Goal: Browse casually

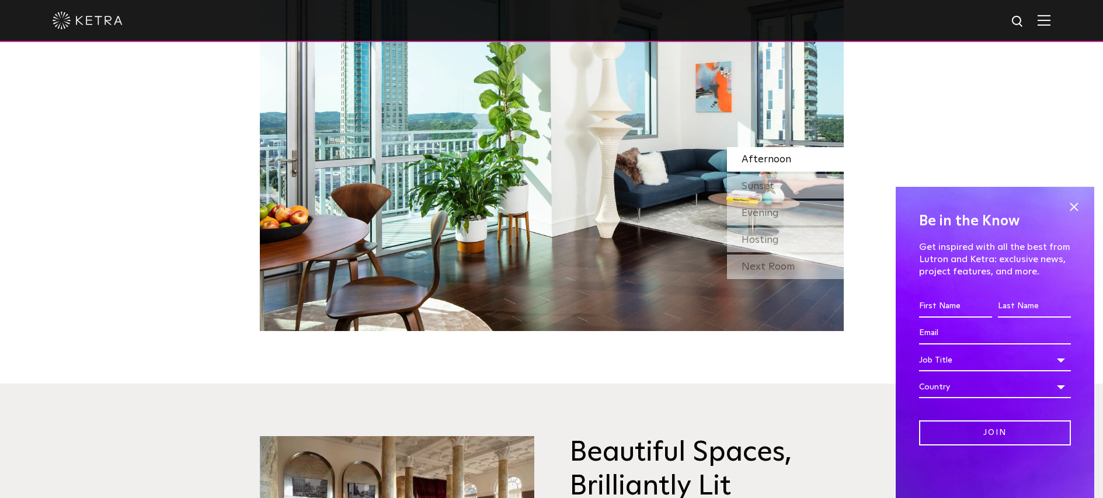
scroll to position [1139, 0]
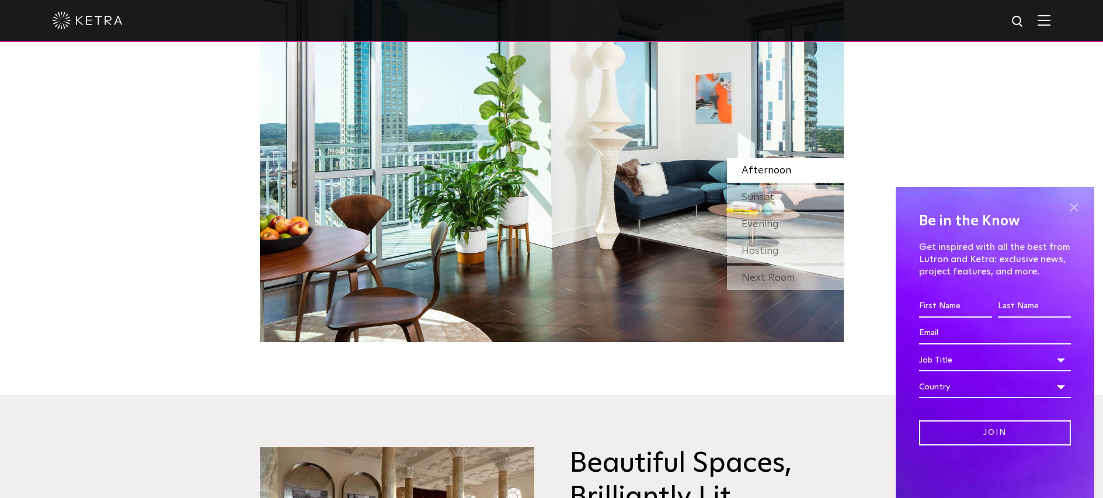
click at [1079, 207] on span at bounding box center [1074, 208] width 18 height 18
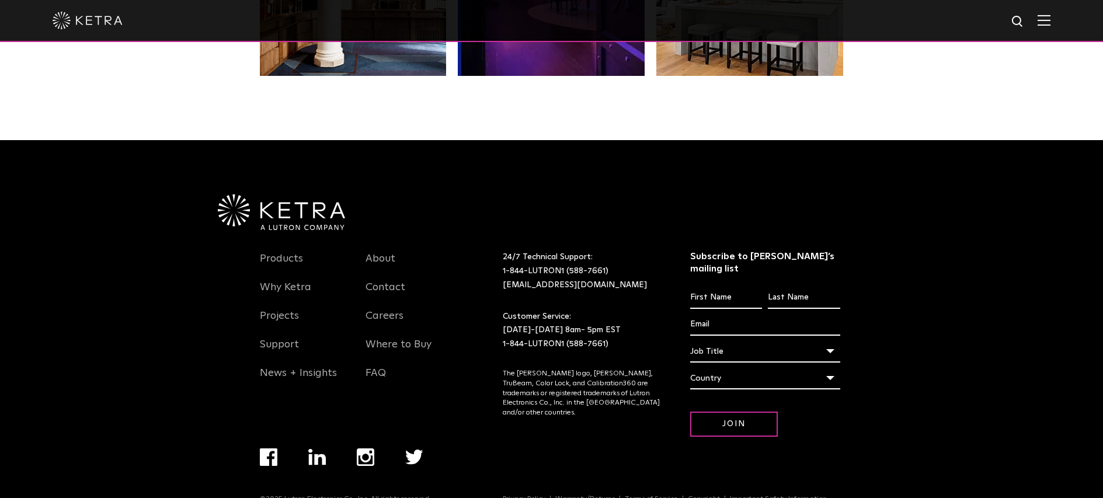
scroll to position [2452, 0]
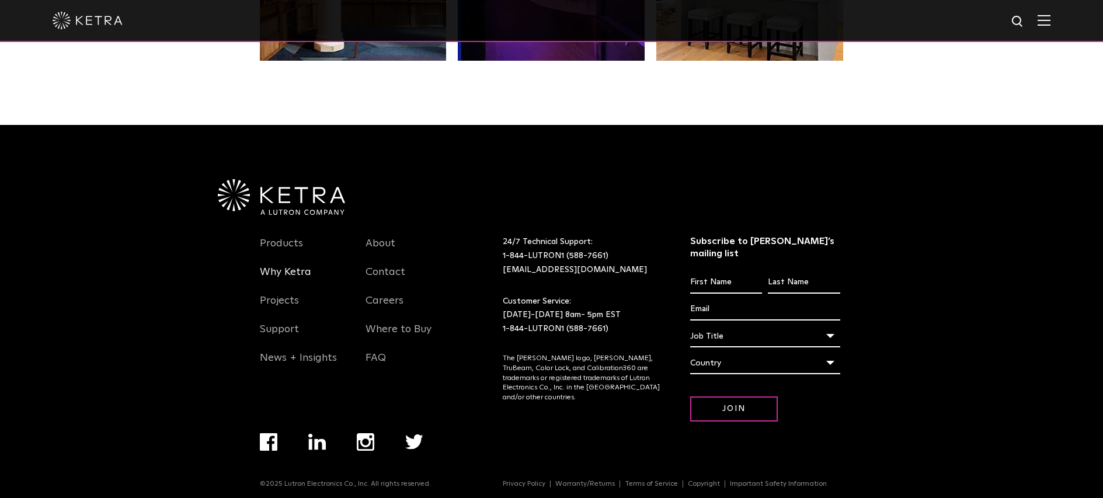
click at [295, 270] on link "Why Ketra" at bounding box center [285, 279] width 51 height 27
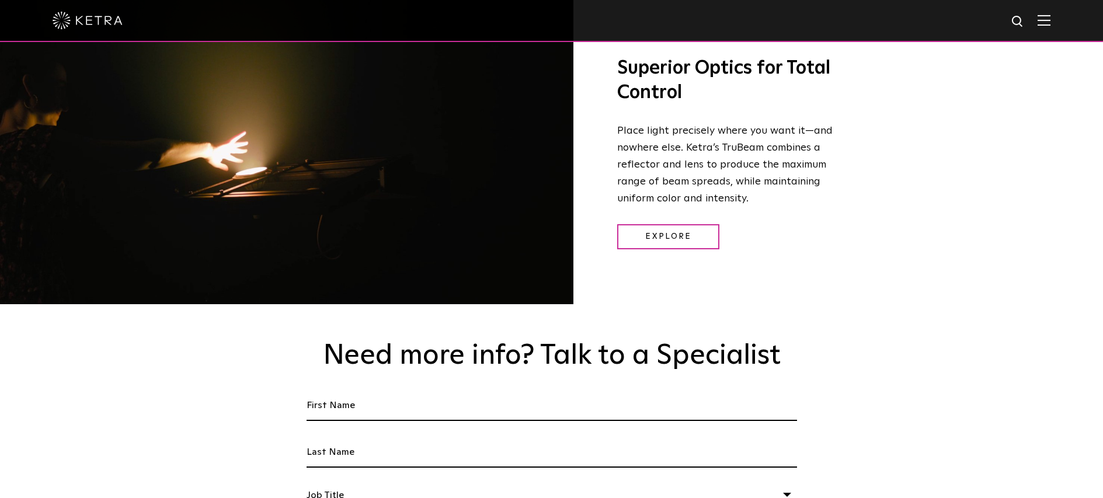
scroll to position [2198, 0]
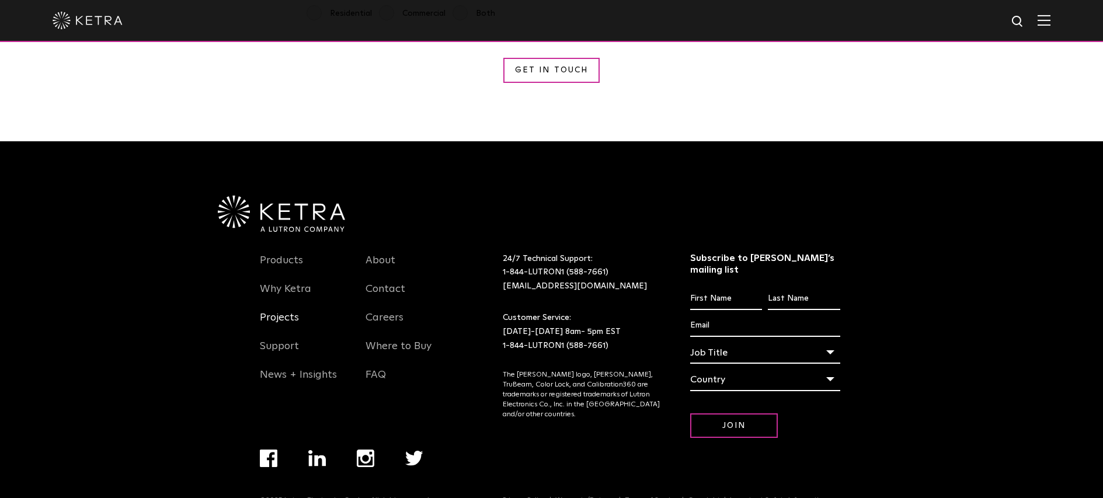
click at [286, 311] on link "Projects" at bounding box center [279, 324] width 39 height 27
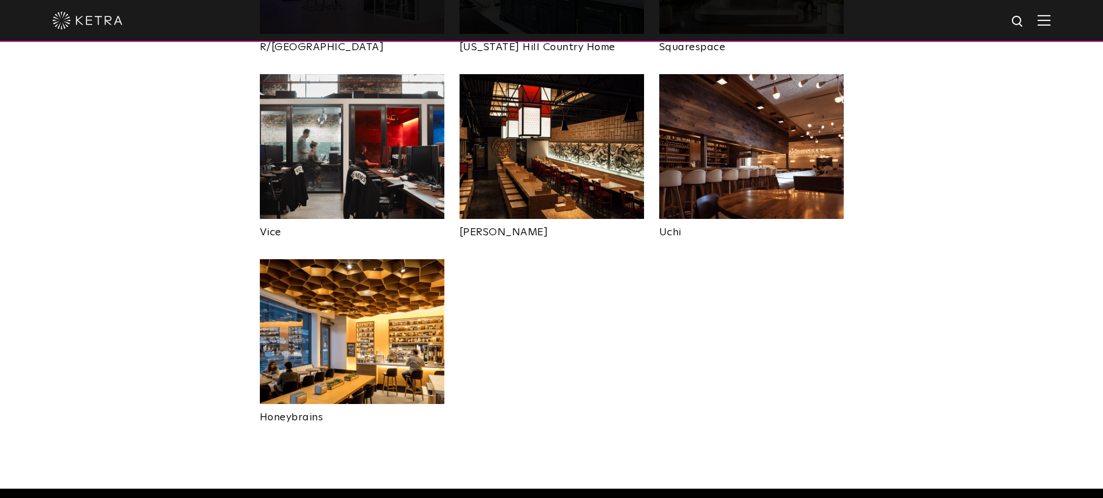
scroll to position [2322, 0]
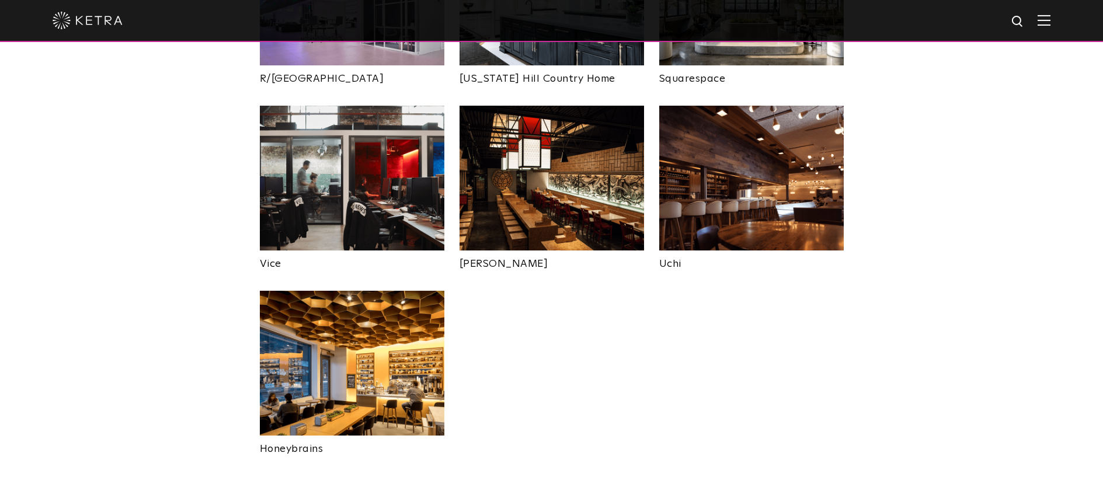
click at [92, 20] on img at bounding box center [88, 21] width 70 height 18
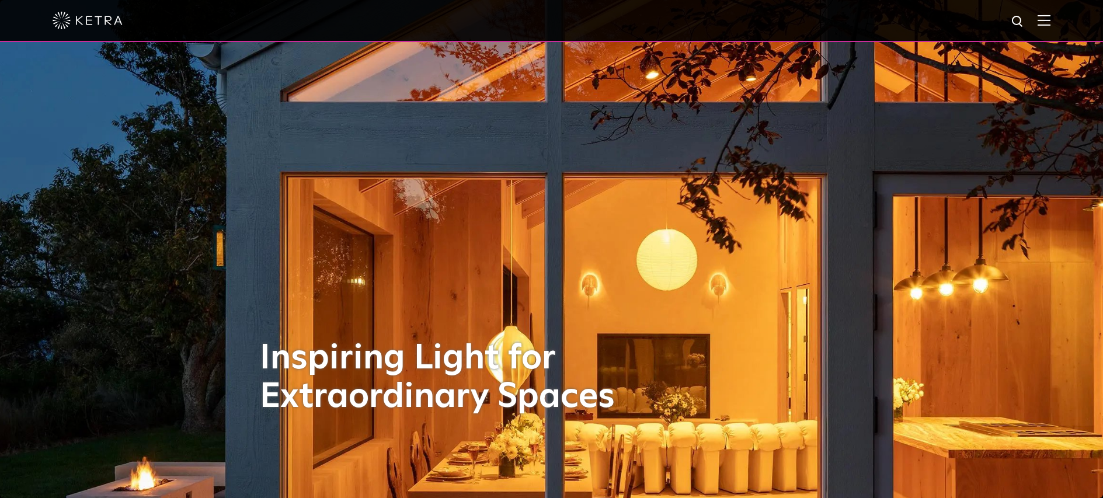
click at [306, 69] on div "Inspiring Light for Extraordinary Spaces" at bounding box center [552, 249] width 584 height 498
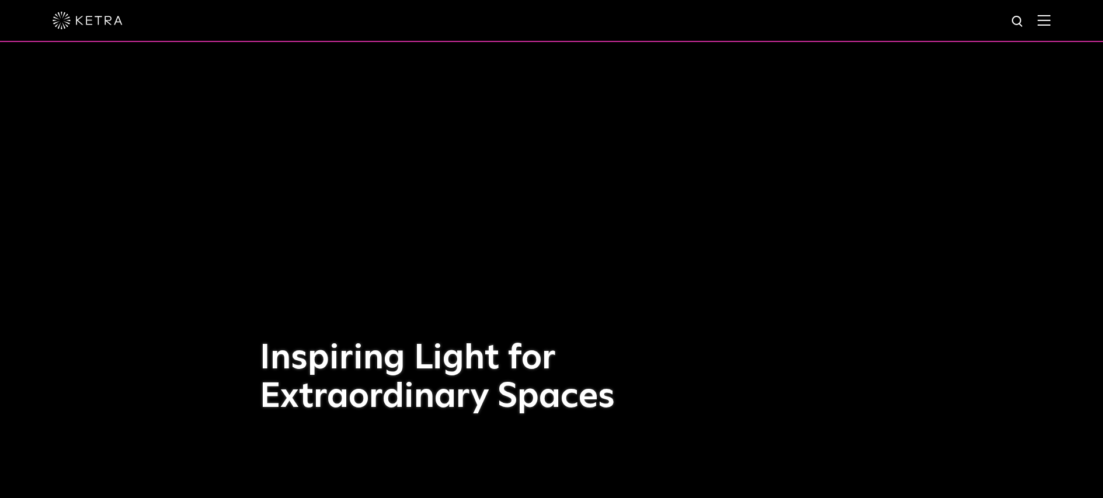
click at [362, 17] on div at bounding box center [552, 20] width 998 height 41
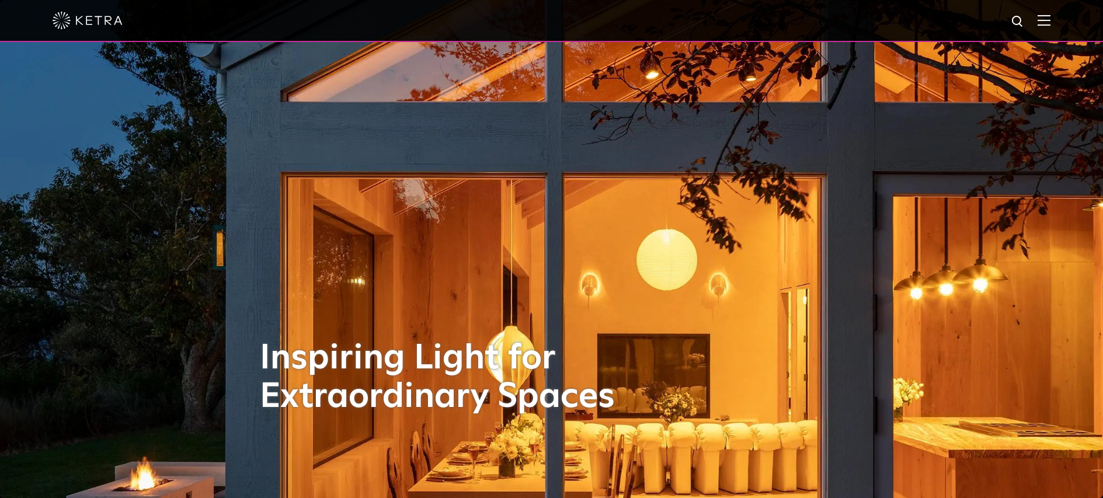
click at [127, 22] on div at bounding box center [552, 20] width 998 height 41
click at [94, 23] on img at bounding box center [88, 21] width 70 height 18
